Goal: Information Seeking & Learning: Learn about a topic

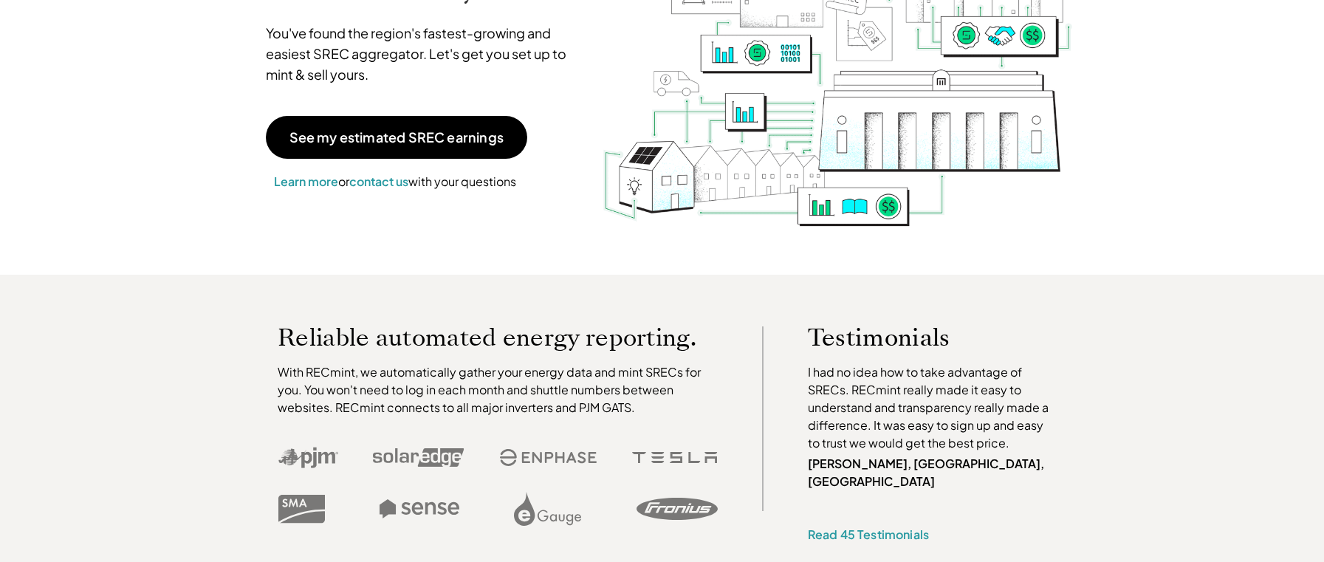
scroll to position [171, 0]
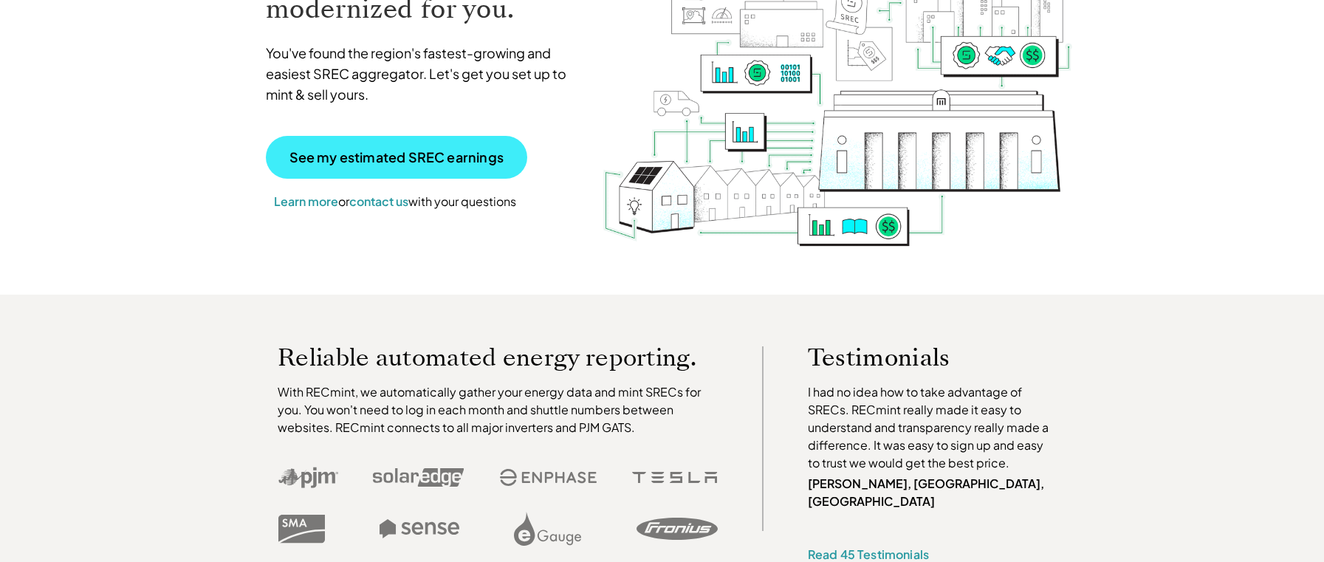
click at [488, 163] on p "See my estimated SREC earnings" at bounding box center [397, 157] width 214 height 13
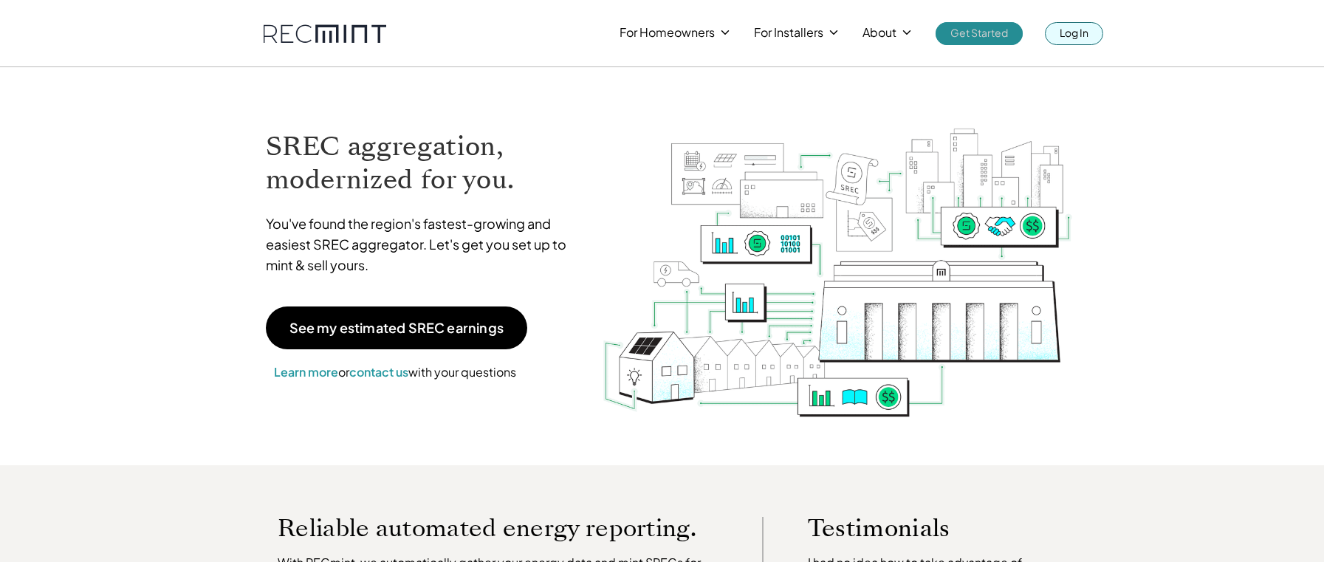
click at [1000, 31] on p "Get Started" at bounding box center [980, 32] width 58 height 21
